Goal: Participate in discussion: Engage in conversation with other users on a specific topic

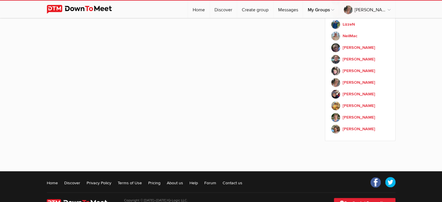
scroll to position [484, 0]
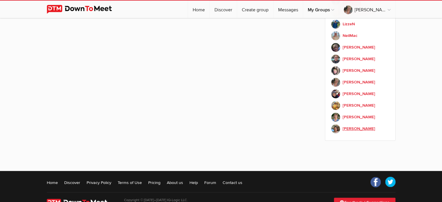
click at [358, 126] on b "[PERSON_NAME]" at bounding box center [359, 129] width 33 height 6
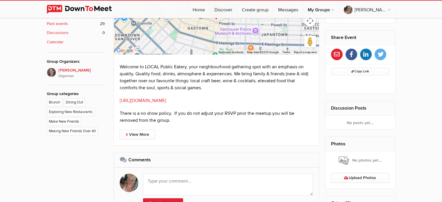
scroll to position [359, 0]
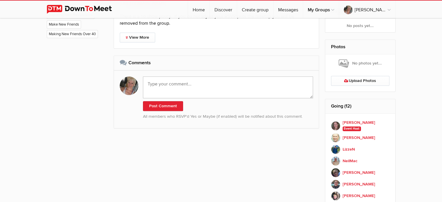
click at [177, 83] on textarea at bounding box center [228, 87] width 170 height 22
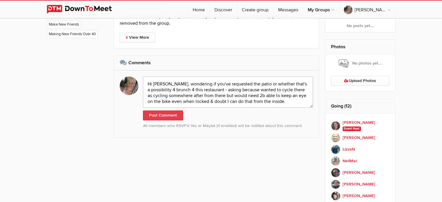
type textarea "Hi [PERSON_NAME], wondering if you've requested the patio or whether that's a p…"
click at [167, 115] on button "Post Comment" at bounding box center [163, 115] width 40 height 10
